Goal: Information Seeking & Learning: Learn about a topic

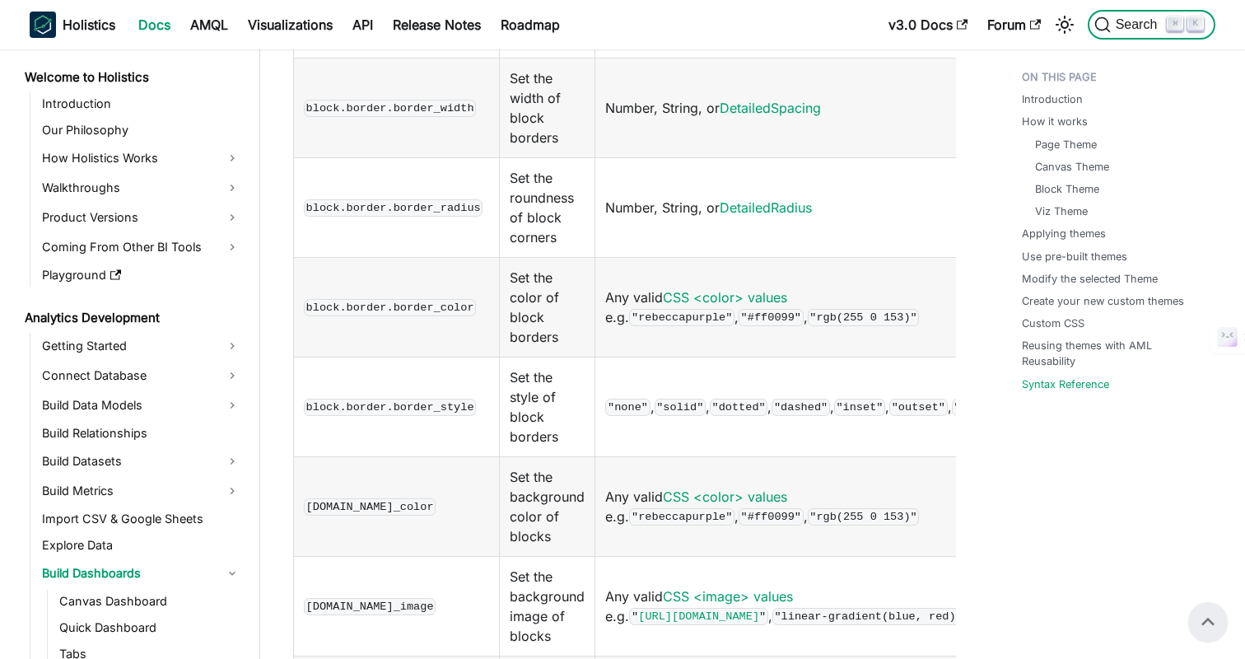
scroll to position [426, 0]
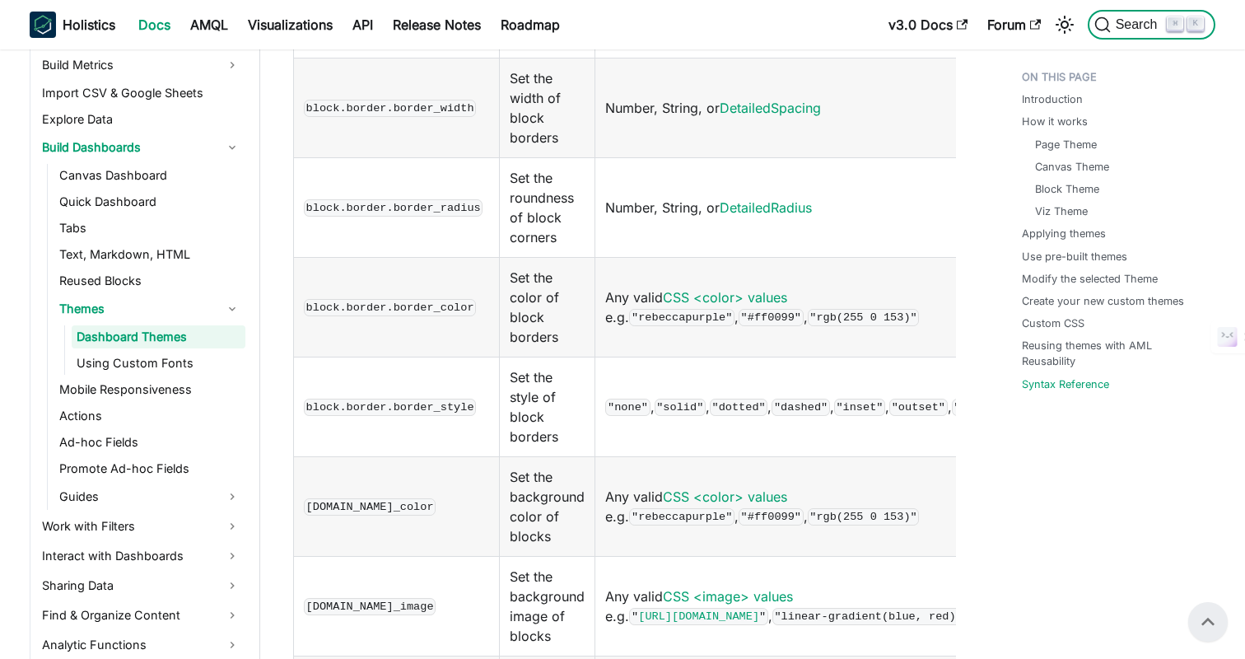
click at [1119, 21] on span "Search" at bounding box center [1139, 24] width 57 height 15
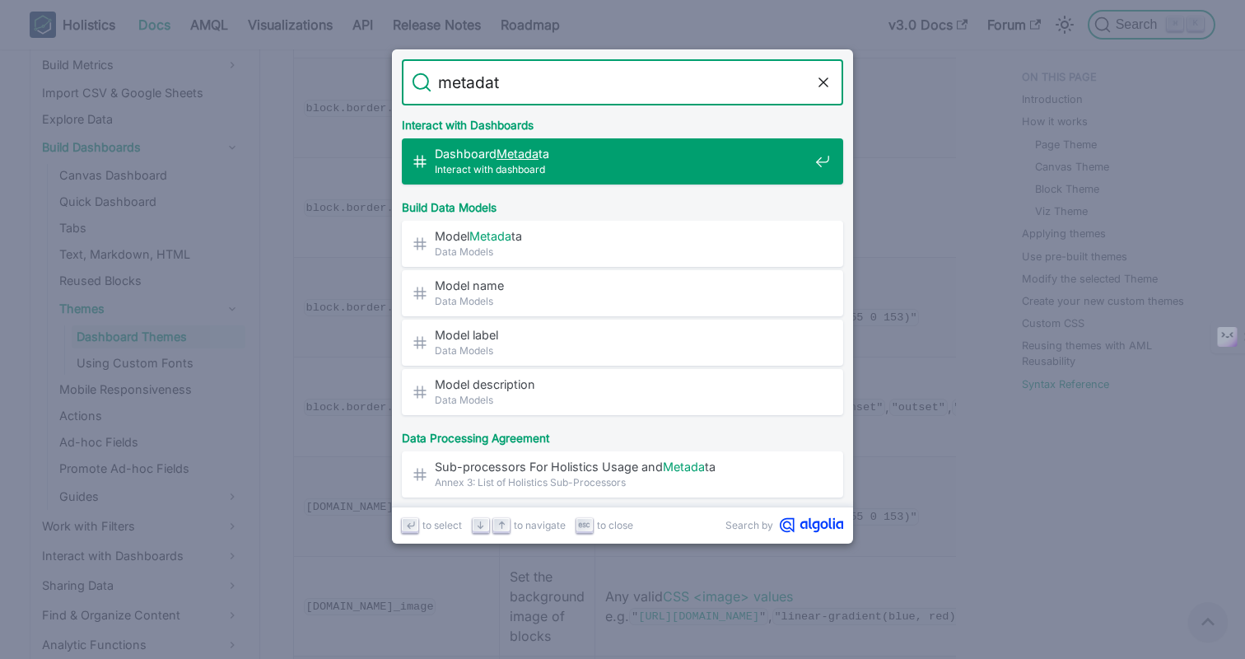
type input "metadata"
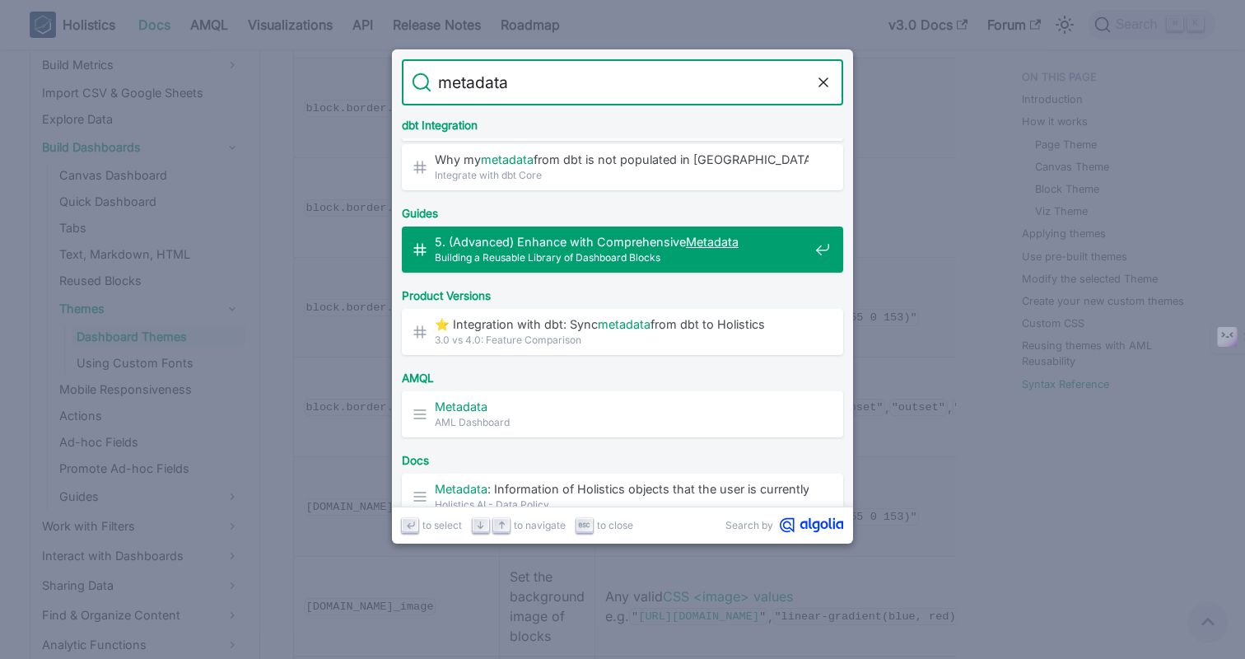
scroll to position [580, 0]
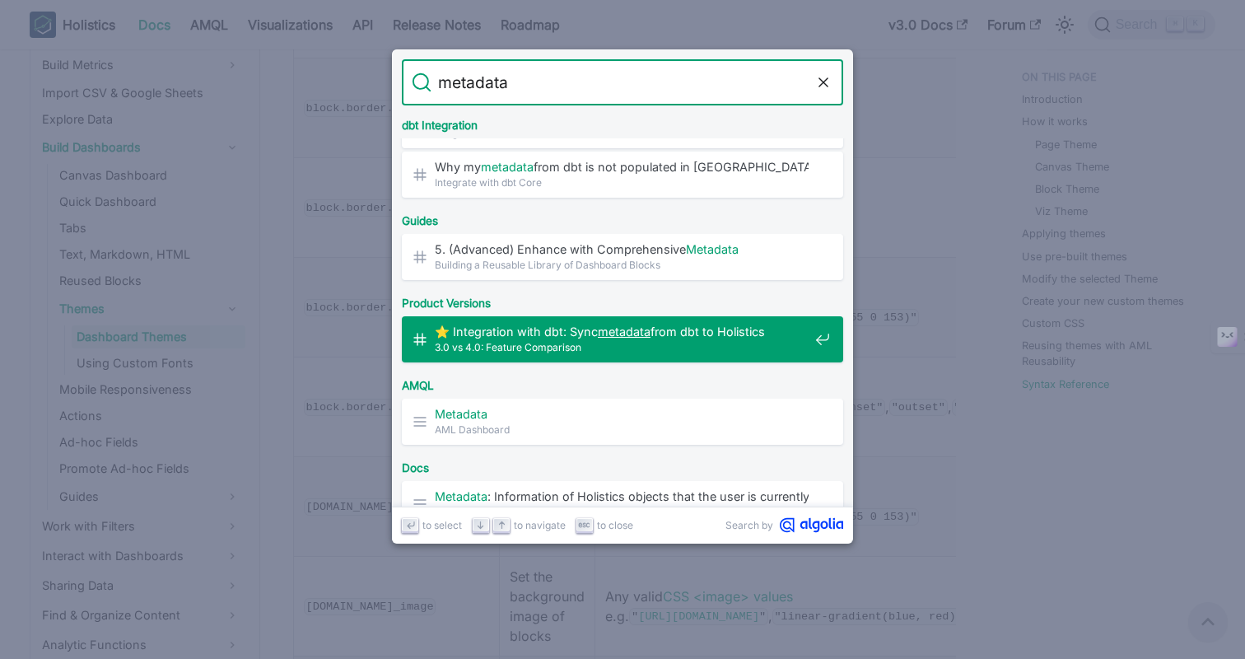
click at [567, 329] on span "⭐️ Integration with dbt: Sync metadata from dbt to Holistics" at bounding box center [622, 332] width 374 height 16
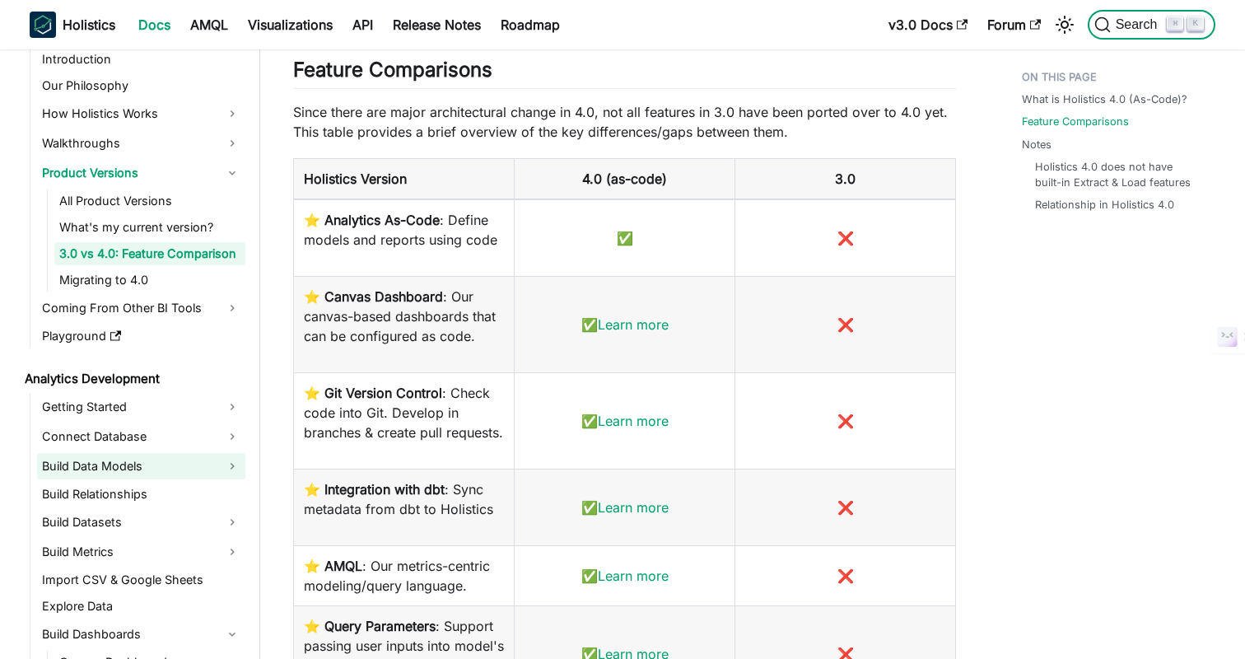
scroll to position [36, 0]
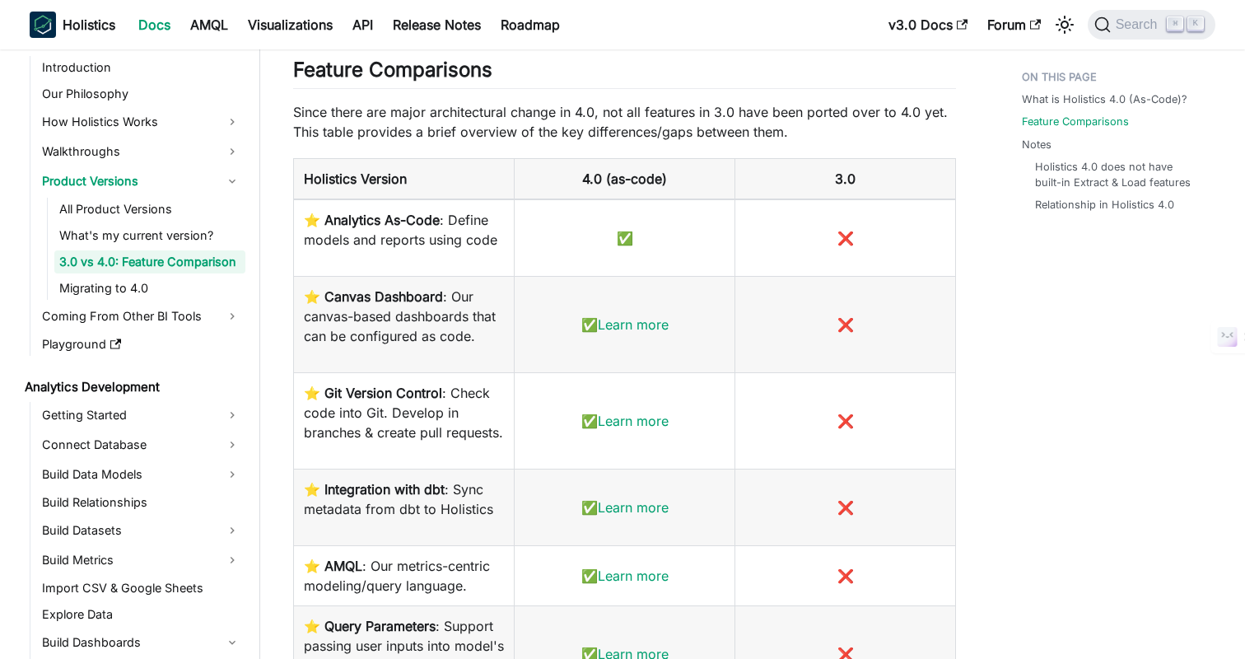
click at [583, 68] on h2 "Feature Comparisons ​" at bounding box center [624, 73] width 663 height 31
click at [610, 68] on h2 "Feature Comparisons ​" at bounding box center [624, 73] width 663 height 31
